Goal: Check status: Check status

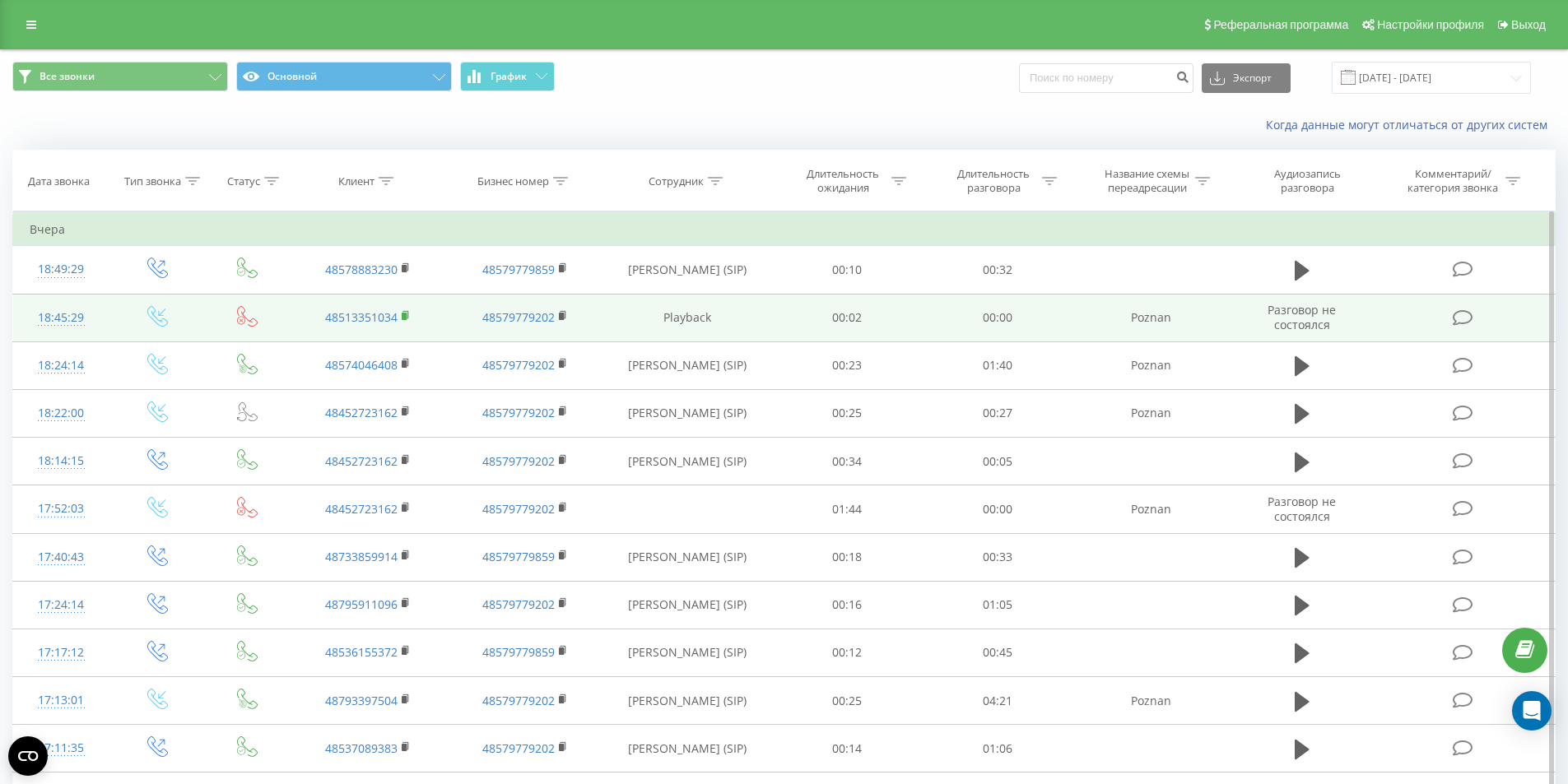
click at [407, 316] on rect at bounding box center [404, 316] width 5 height 8
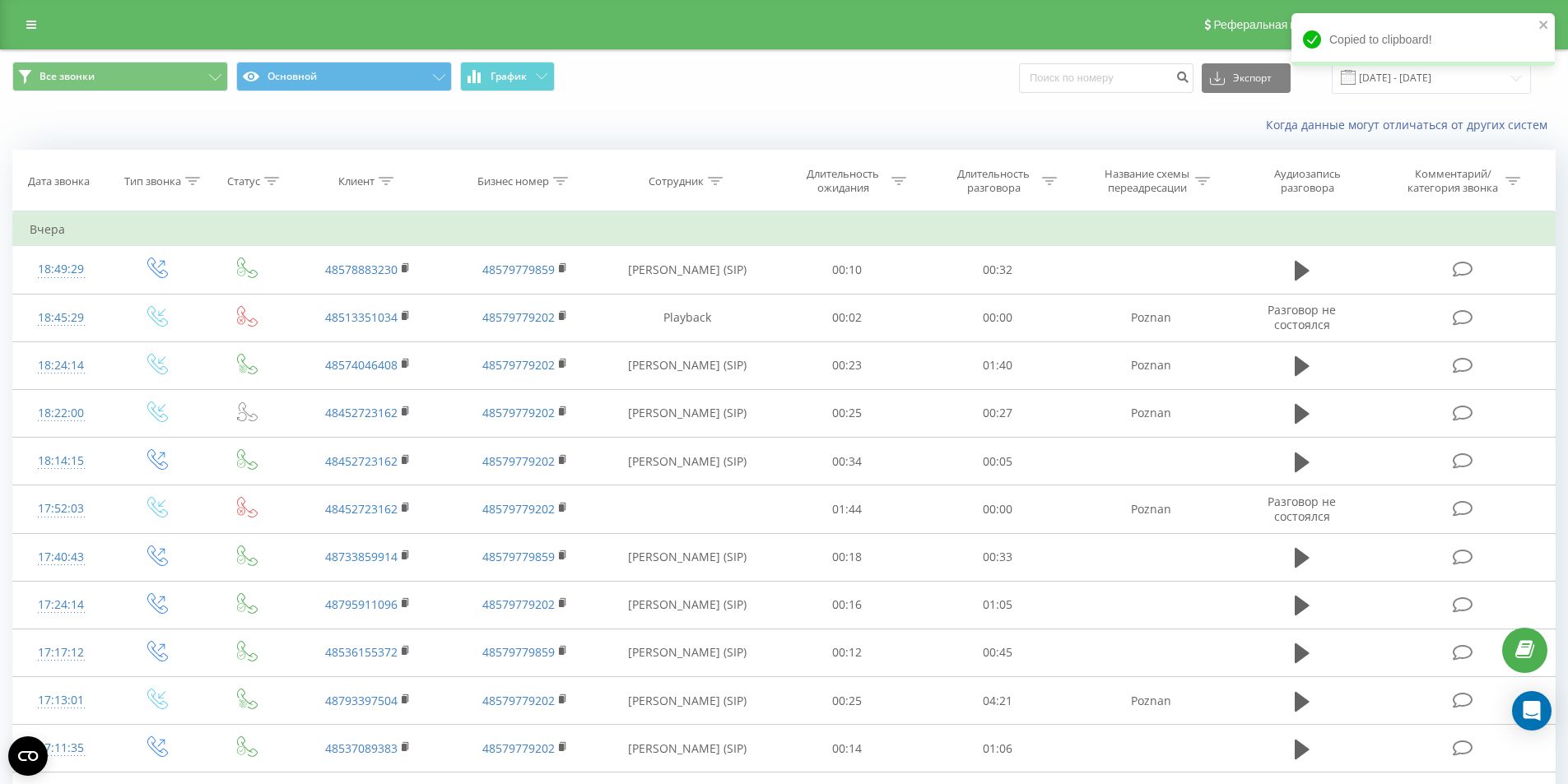
click at [1378, 75] on div "Copied to clipboard!" at bounding box center [1423, 44] width 263 height 64
click at [1377, 79] on input "[DATE] - [DATE]" at bounding box center [1431, 78] width 199 height 32
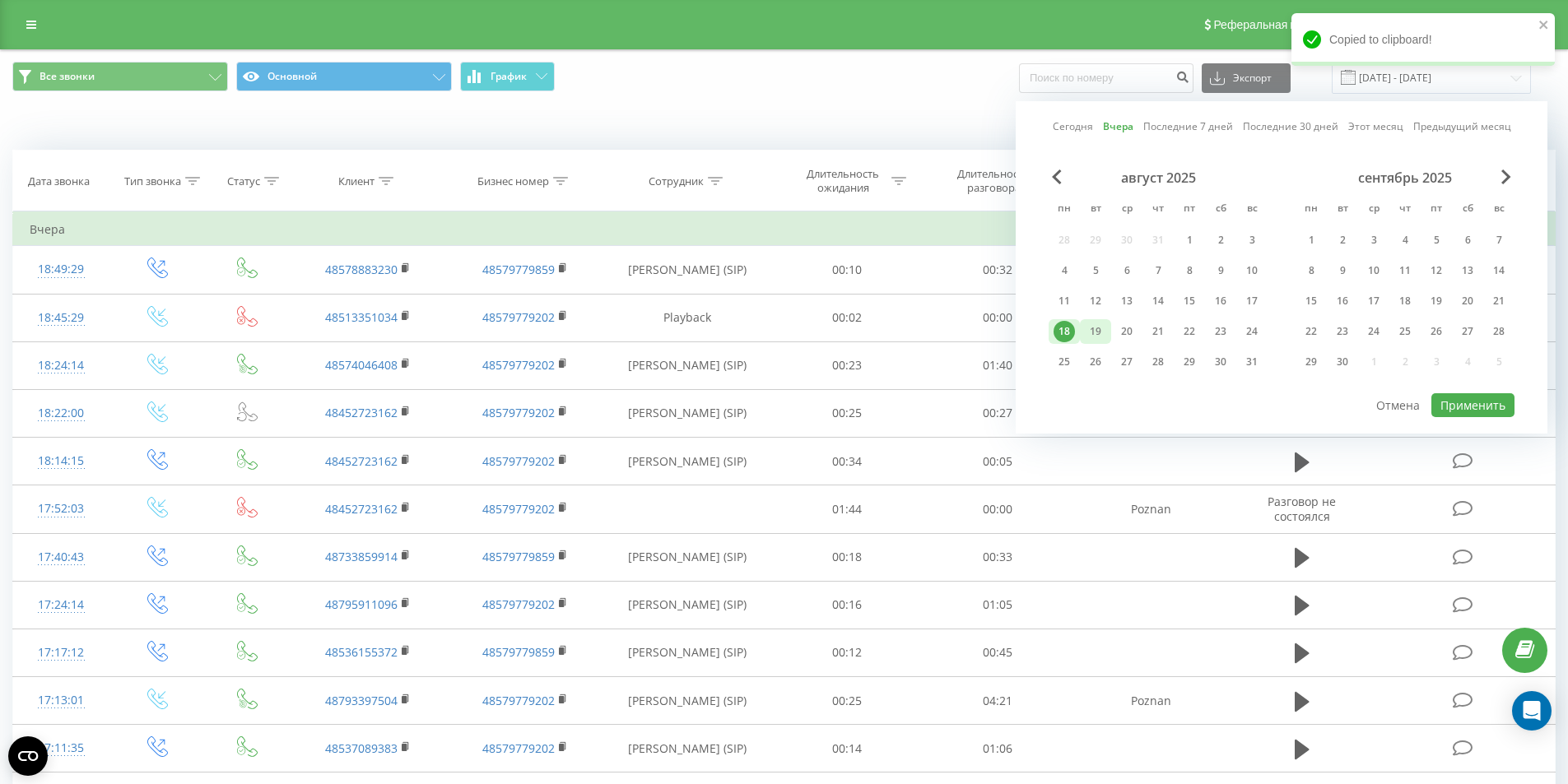
click at [1100, 328] on div "19" at bounding box center [1095, 331] width 21 height 21
click at [1486, 404] on button "Применить" at bounding box center [1472, 406] width 83 height 24
type input "19.08.2025 - 19.08.2025"
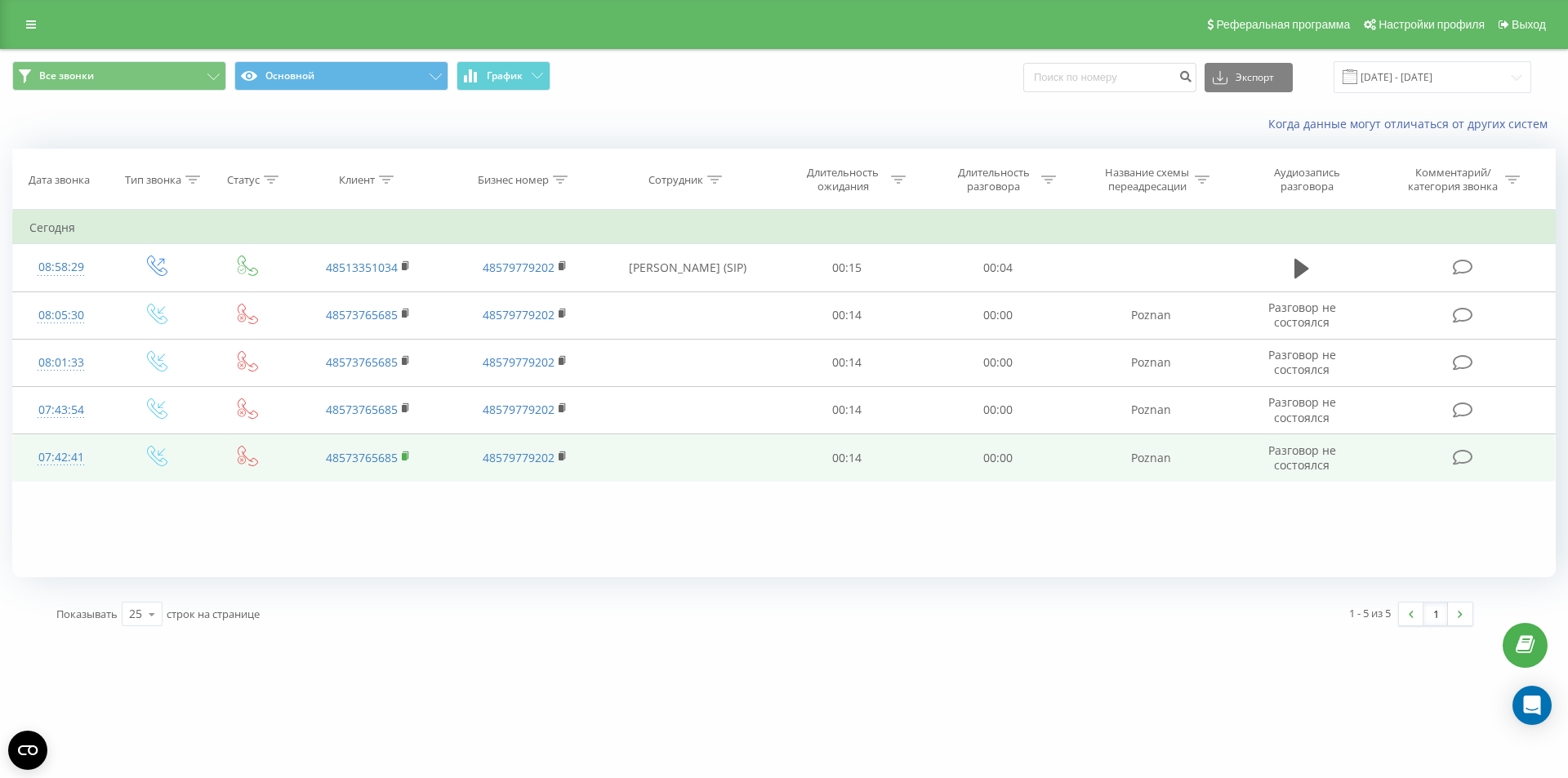
click at [405, 458] on rect at bounding box center [404, 457] width 5 height 8
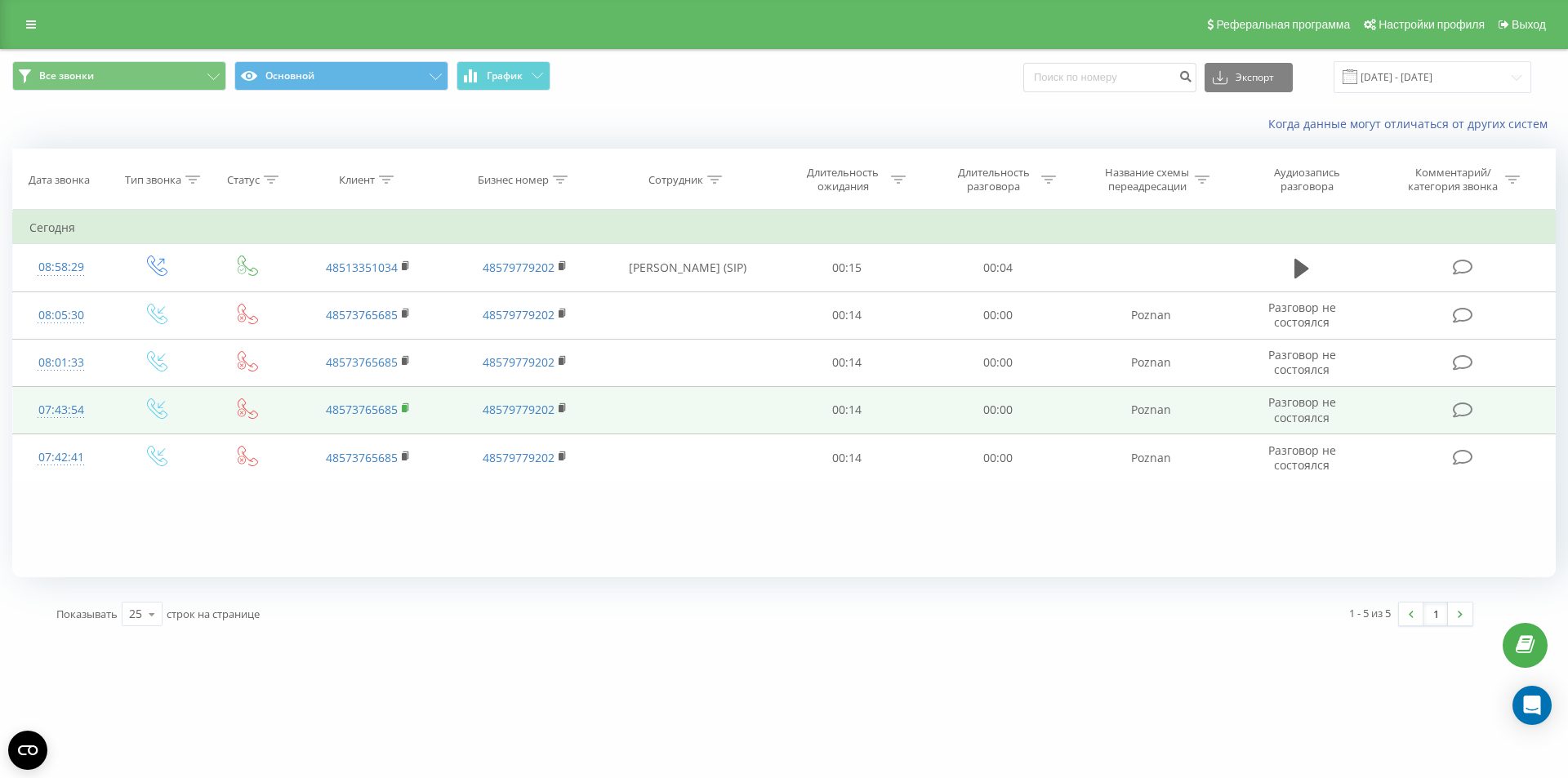
click at [403, 408] on rect at bounding box center [404, 408] width 5 height 8
